Goal: Task Accomplishment & Management: Manage account settings

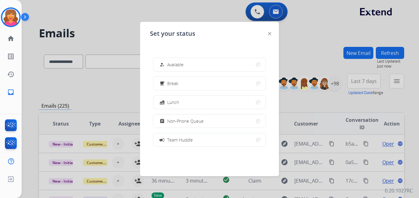
select select "**********"
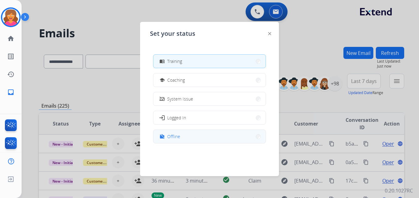
click at [182, 141] on button "work_off Offline" at bounding box center [209, 136] width 112 height 13
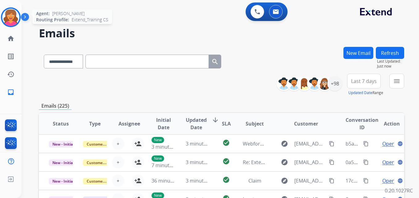
click at [14, 15] on img at bounding box center [10, 17] width 17 height 17
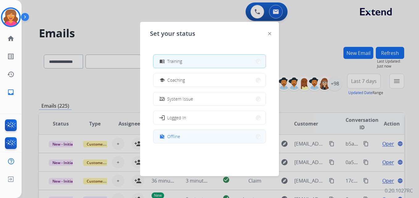
click at [178, 137] on span "Offline" at bounding box center [173, 136] width 13 height 6
click at [178, 137] on td "3 minutes ago" at bounding box center [193, 143] width 34 height 19
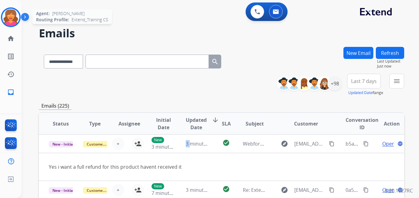
click at [6, 17] on img at bounding box center [10, 17] width 17 height 17
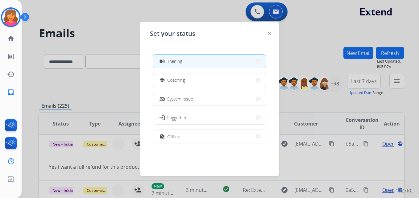
click at [179, 134] on span "Offline" at bounding box center [173, 136] width 13 height 6
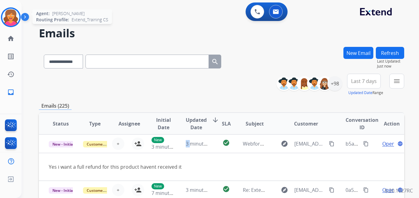
click at [12, 14] on img at bounding box center [10, 17] width 17 height 17
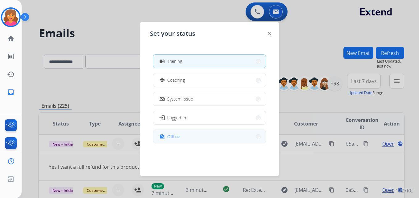
click at [184, 135] on button "work_off Offline" at bounding box center [209, 136] width 112 height 13
